Goal: Task Accomplishment & Management: Complete application form

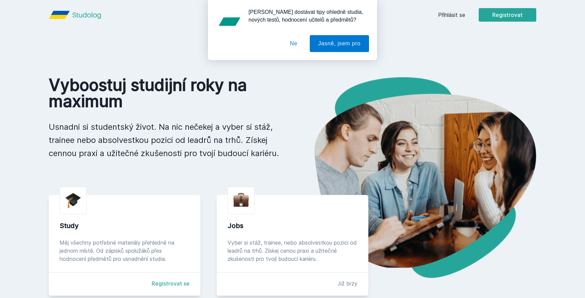
scroll to position [8, 0]
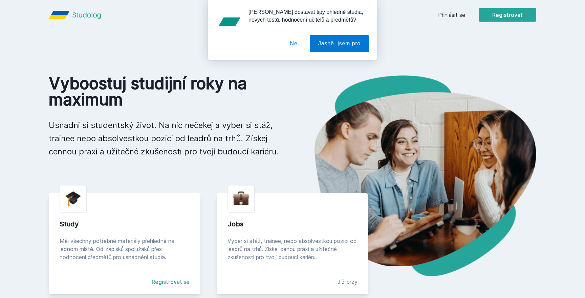
click at [297, 43] on button "Ne" at bounding box center [293, 43] width 24 height 17
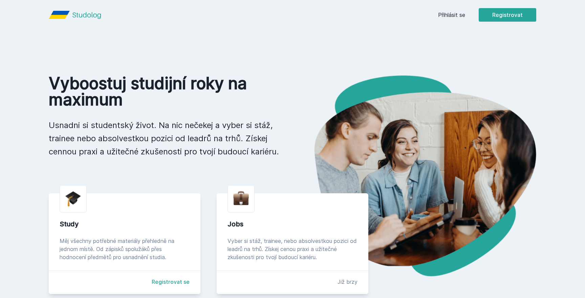
click at [452, 12] on link "Přihlásit se" at bounding box center [451, 15] width 27 height 8
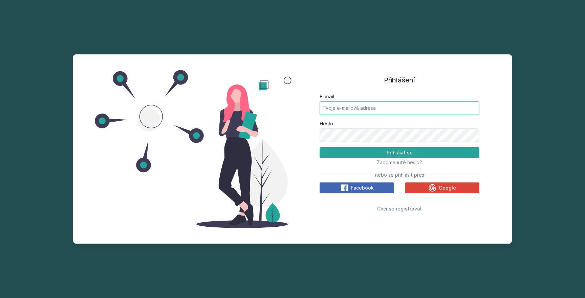
click at [363, 110] on input "E-mail" at bounding box center [399, 108] width 160 height 14
click at [328, 174] on div "nebo se přihlásit přes" at bounding box center [399, 175] width 160 height 7
click at [390, 208] on span "Chci se registrovat" at bounding box center [399, 209] width 45 height 6
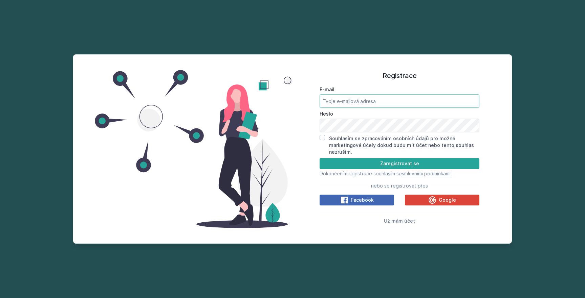
click at [378, 99] on input "E-mail" at bounding box center [399, 101] width 160 height 14
type input "[EMAIL_ADDRESS][DOMAIN_NAME]"
click at [323, 137] on input "Souhlasím se zpracováním osobních údajů pro možné marketingové účely dokud budu…" at bounding box center [321, 137] width 5 height 5
checkbox input "true"
click at [330, 162] on button "Zaregistrovat se" at bounding box center [399, 163] width 160 height 11
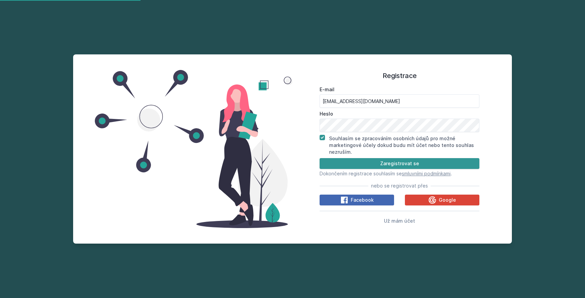
click at [331, 167] on button "Zaregistrovat se" at bounding box center [399, 163] width 160 height 11
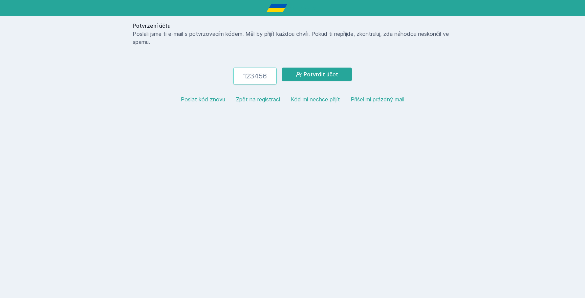
paste input "692830"
type input "692830"
click at [338, 76] on button "Potvrdit účet" at bounding box center [317, 75] width 70 height 14
